Goal: Transaction & Acquisition: Purchase product/service

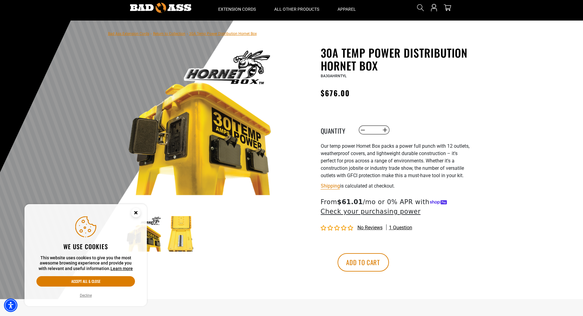
scroll to position [31, 0]
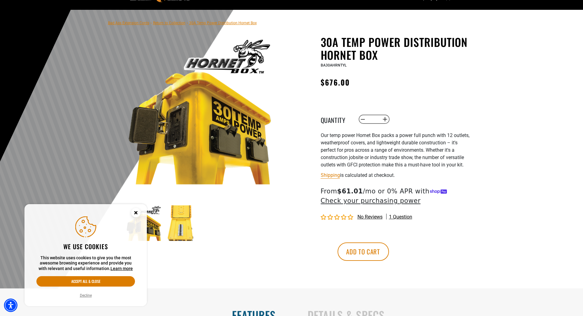
click at [136, 213] on circle "Close this option" at bounding box center [135, 212] width 9 height 9
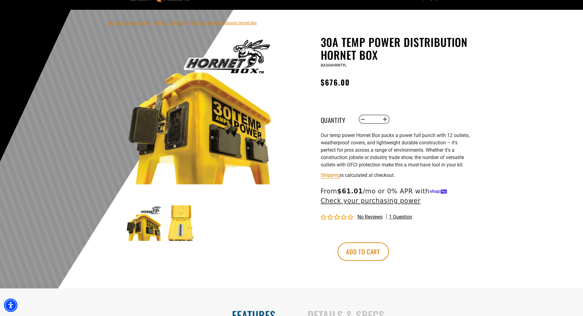
click at [182, 225] on img at bounding box center [181, 223] width 36 height 36
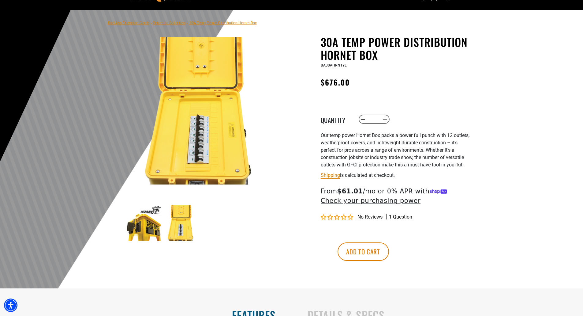
click at [215, 152] on img at bounding box center [200, 111] width 148 height 148
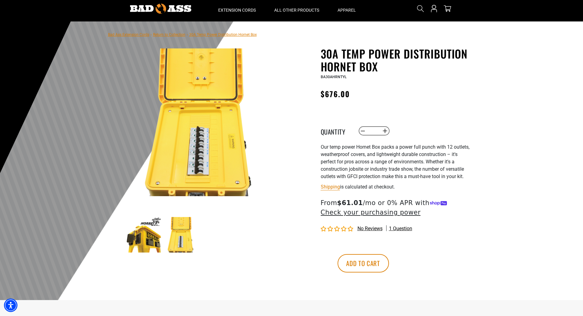
scroll to position [0, 0]
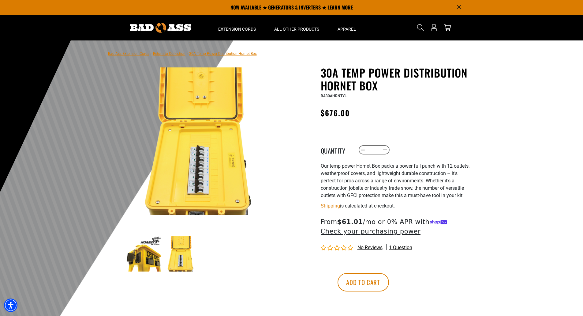
click at [155, 242] on img at bounding box center [144, 254] width 36 height 36
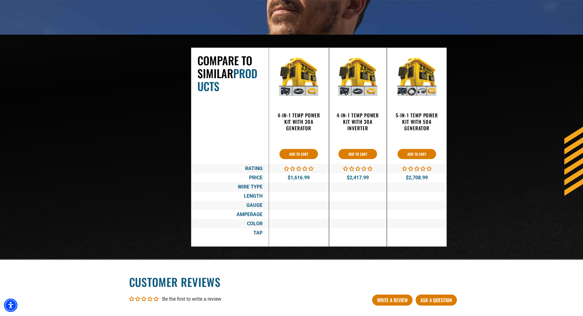
scroll to position [1072, 0]
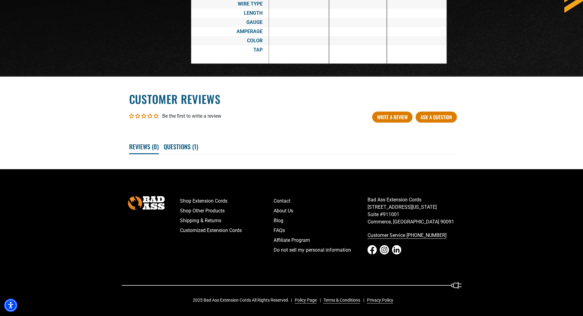
click at [155, 242] on div at bounding box center [146, 231] width 58 height 71
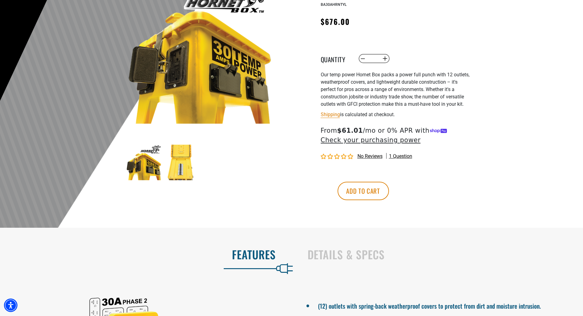
scroll to position [0, 0]
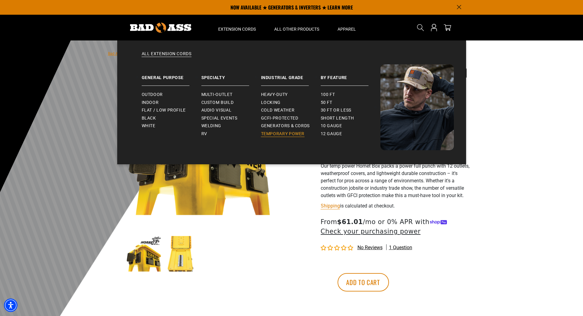
click at [298, 132] on span "Temporary Power" at bounding box center [283, 134] width 44 height 6
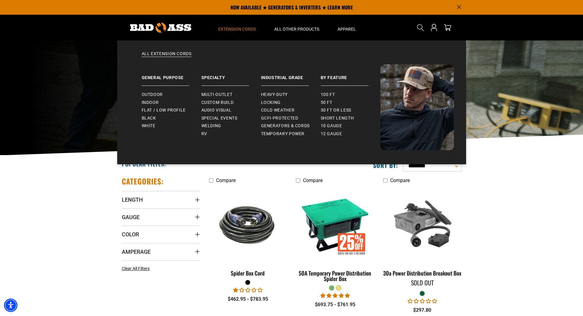
click at [240, 27] on span "Extension Cords" at bounding box center [237, 29] width 38 height 6
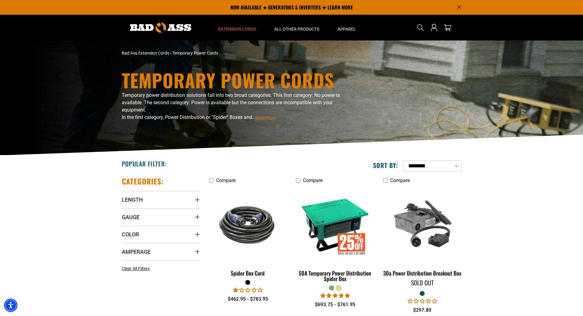
click at [132, 26] on img at bounding box center [160, 28] width 61 height 10
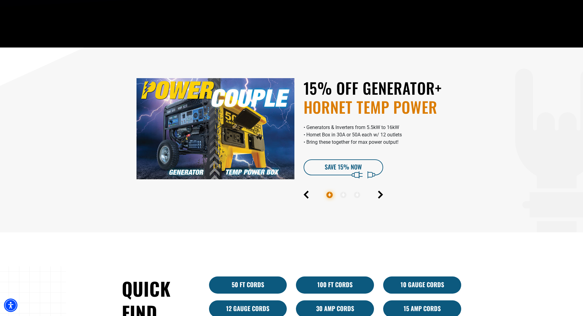
scroll to position [309, 0]
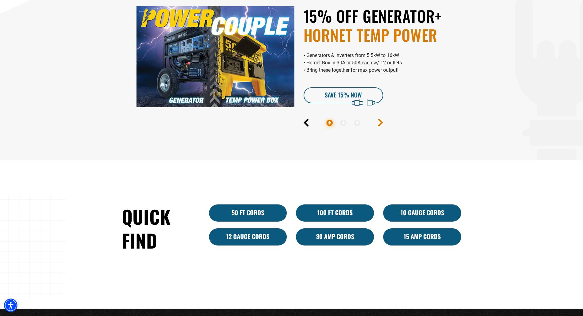
click at [383, 124] on icon "Next" at bounding box center [380, 122] width 5 height 8
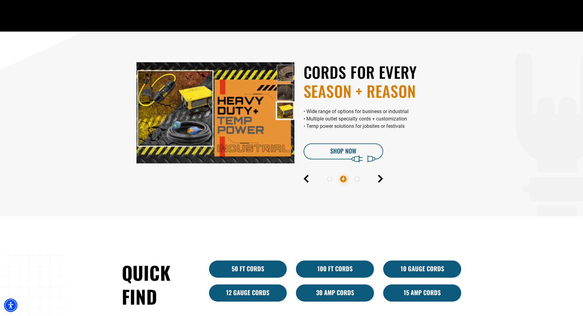
scroll to position [247, 0]
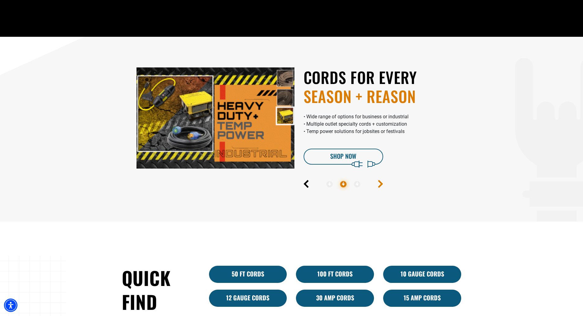
click at [380, 185] on icon "Next" at bounding box center [380, 183] width 3 height 7
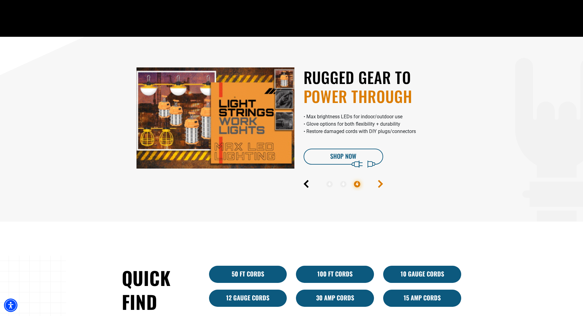
click at [380, 185] on icon "Next" at bounding box center [380, 183] width 3 height 7
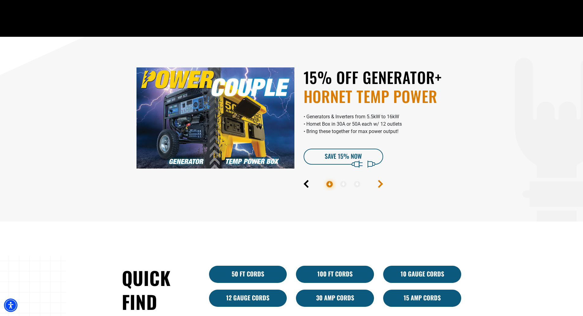
click at [380, 185] on icon "Next" at bounding box center [380, 183] width 3 height 7
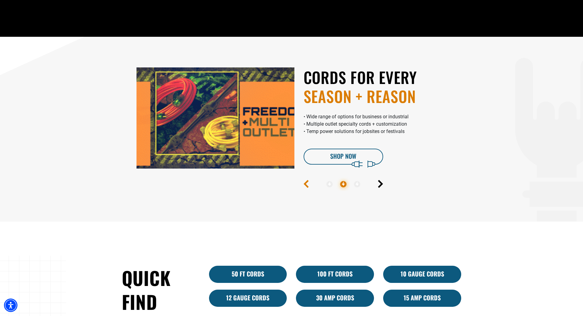
click at [306, 182] on icon "Previous" at bounding box center [306, 183] width 3 height 7
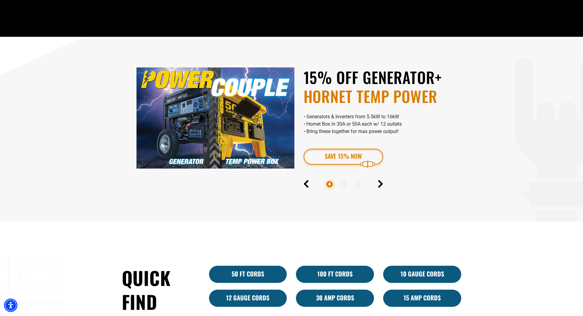
click at [339, 155] on link "SAVE 15% Now" at bounding box center [344, 156] width 80 height 16
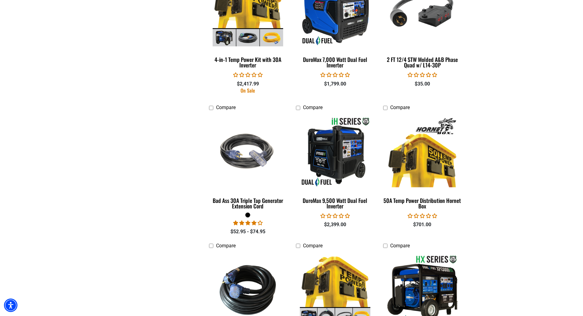
scroll to position [888, 0]
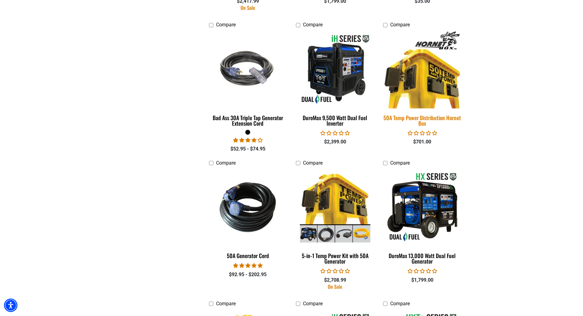
click at [411, 115] on div "50A Temp Power Distribution Hornet Box" at bounding box center [422, 120] width 78 height 11
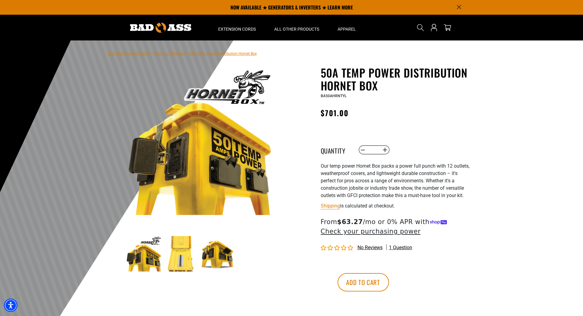
click at [152, 253] on img at bounding box center [144, 254] width 36 height 36
click at [177, 253] on img at bounding box center [181, 254] width 36 height 36
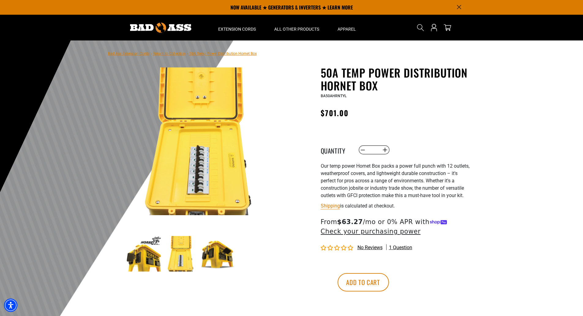
click at [207, 255] on img at bounding box center [218, 254] width 36 height 36
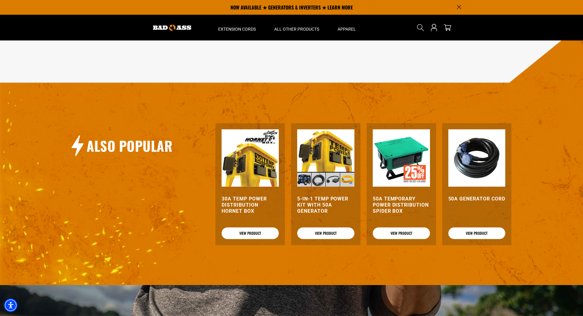
scroll to position [490, 0]
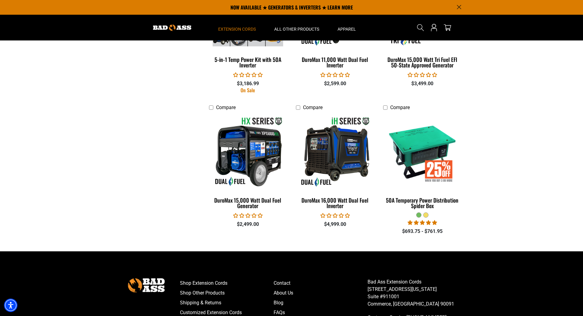
scroll to position [1041, 0]
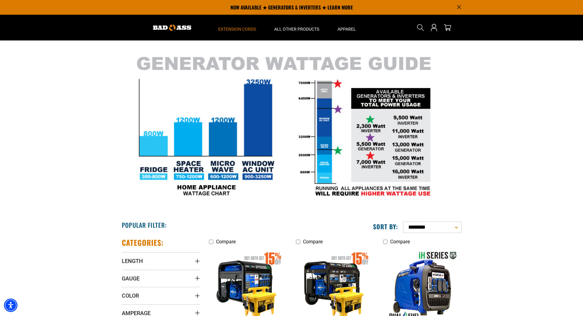
scroll to position [0, 0]
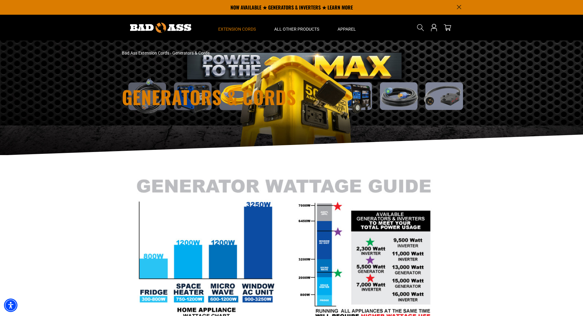
click at [156, 32] on img at bounding box center [160, 28] width 61 height 10
